Goal: Find specific page/section: Find specific page/section

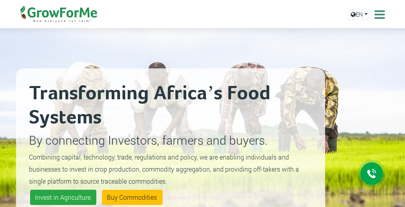
click at [380, 12] on icon at bounding box center [379, 14] width 12 height 12
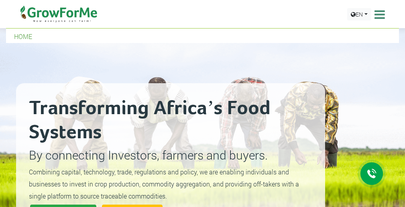
click at [380, 12] on icon at bounding box center [379, 14] width 12 height 12
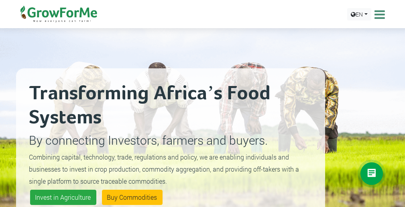
click at [382, 14] on icon at bounding box center [379, 14] width 12 height 12
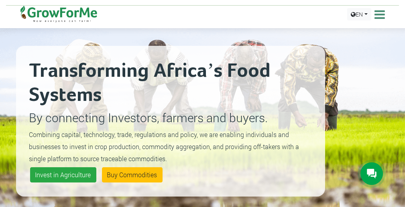
scroll to position [282, 0]
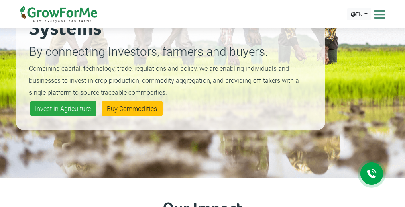
scroll to position [89, 0]
click at [377, 13] on icon at bounding box center [379, 14] width 12 height 12
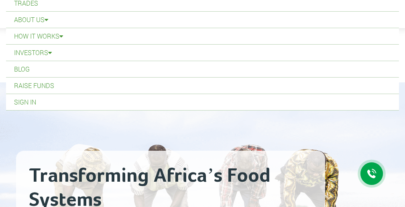
scroll to position [0, 0]
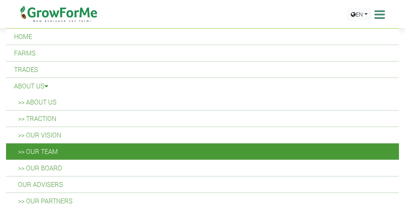
click at [47, 151] on link ">> Our Team" at bounding box center [202, 151] width 393 height 16
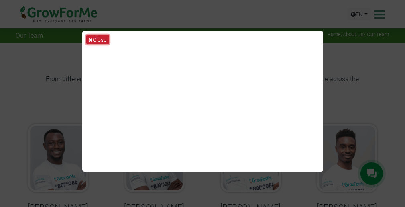
click at [102, 37] on button "Close" at bounding box center [97, 39] width 23 height 9
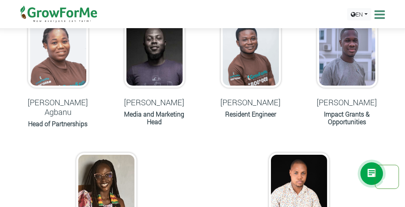
scroll to position [396, 0]
